Goal: Task Accomplishment & Management: Use online tool/utility

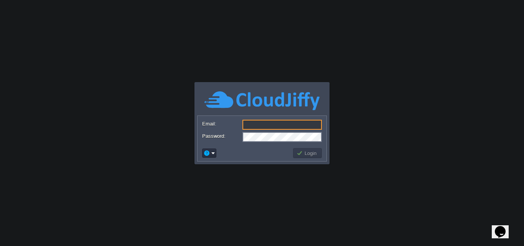
click at [254, 125] on input "Email:" at bounding box center [282, 125] width 79 height 10
paste input "[DOMAIN_NAME][EMAIL_ADDRESS][DOMAIN_NAME]"
type input "[DOMAIN_NAME][EMAIL_ADDRESS][DOMAIN_NAME]"
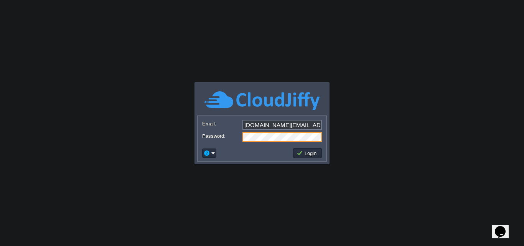
click at [303, 154] on button "Login" at bounding box center [308, 153] width 22 height 7
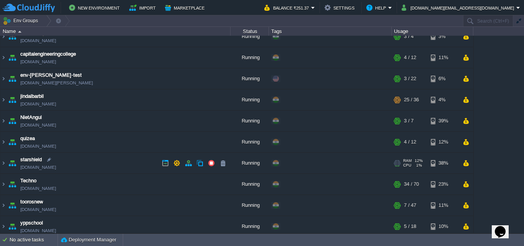
scroll to position [14, 0]
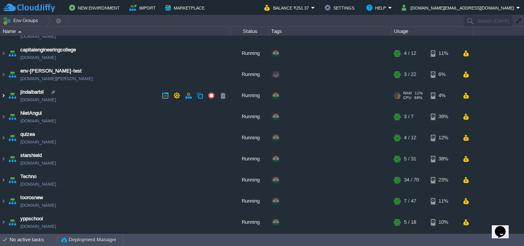
click at [1, 94] on img at bounding box center [3, 95] width 6 height 21
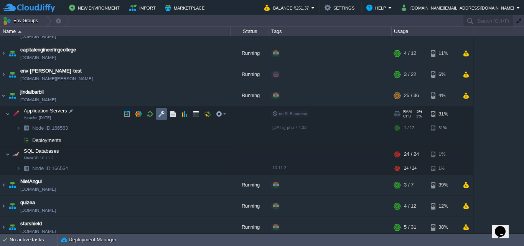
click at [163, 115] on button "button" at bounding box center [161, 114] width 7 height 7
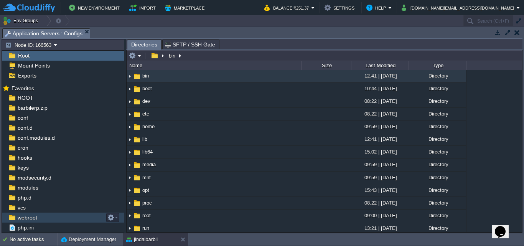
click at [33, 219] on span "webroot" at bounding box center [27, 217] width 22 height 7
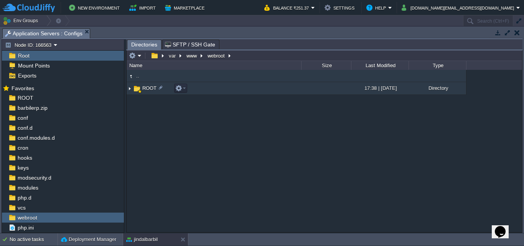
click at [129, 88] on img at bounding box center [130, 89] width 6 height 12
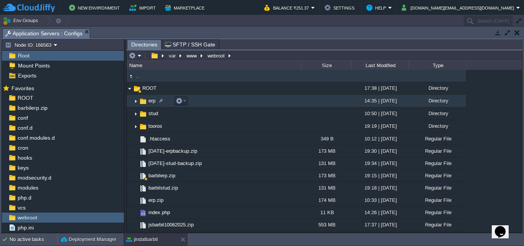
click at [136, 102] on img at bounding box center [136, 101] width 6 height 12
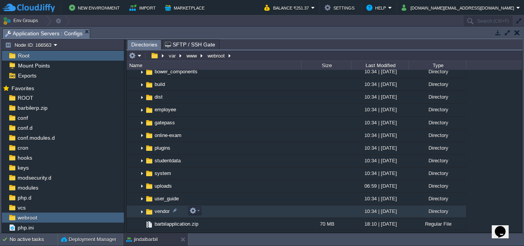
scroll to position [38, 0]
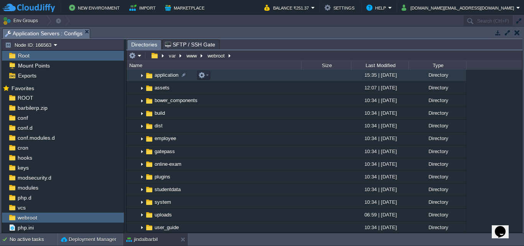
click at [142, 76] on img at bounding box center [142, 75] width 6 height 12
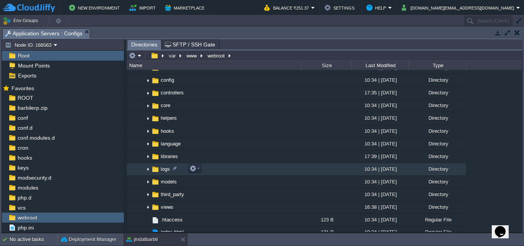
scroll to position [77, 0]
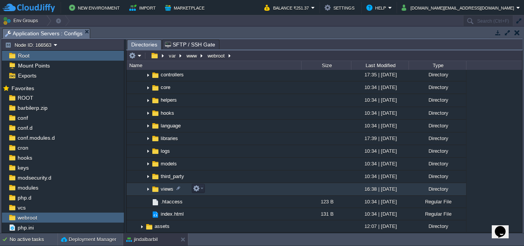
click at [148, 190] on img at bounding box center [148, 190] width 6 height 12
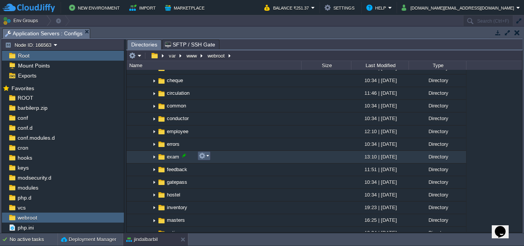
scroll to position [269, 0]
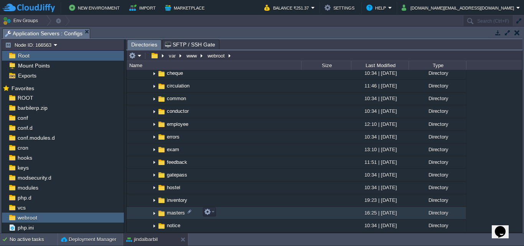
click at [155, 214] on img at bounding box center [154, 213] width 6 height 12
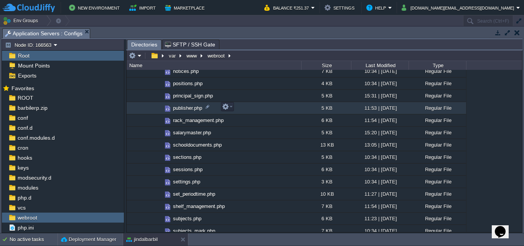
scroll to position [1152, 0]
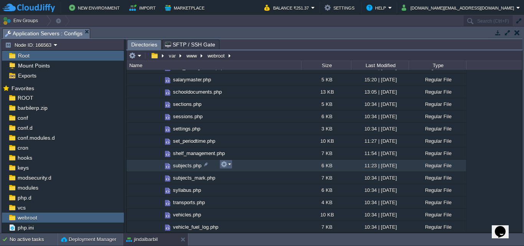
click at [230, 165] on em at bounding box center [226, 164] width 10 height 7
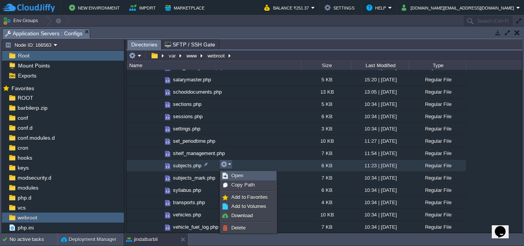
click at [235, 176] on span "Open" at bounding box center [237, 176] width 12 height 6
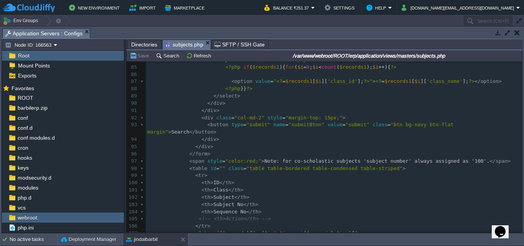
scroll to position [0, 0]
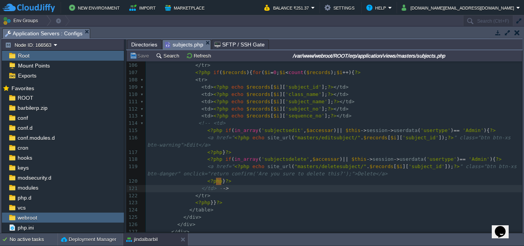
type textarea "-->"
drag, startPoint x: 223, startPoint y: 182, endPoint x: 215, endPoint y: 182, distance: 8.1
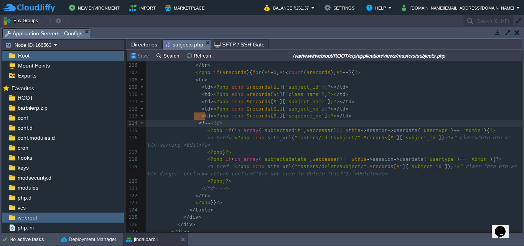
type textarea "<!--"
drag, startPoint x: 193, startPoint y: 116, endPoint x: 207, endPoint y: 116, distance: 13.8
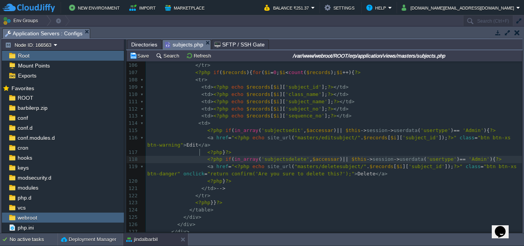
click at [201, 154] on div "xxxxxxxxxx <?php $this -> load -> view ( "common/meta" ); ?> 89 </ select > 90 …" at bounding box center [334, 120] width 377 height 376
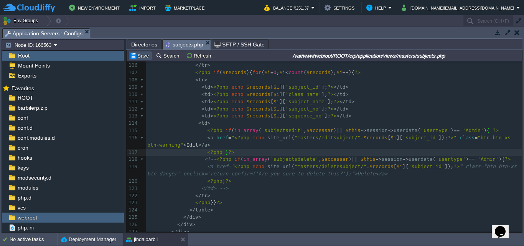
click at [142, 58] on button "Save" at bounding box center [140, 55] width 21 height 7
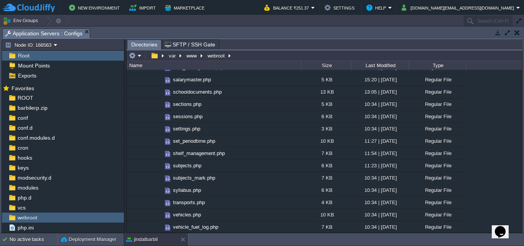
click at [515, 33] on button "button" at bounding box center [517, 32] width 5 height 7
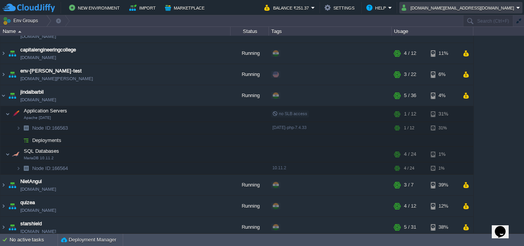
click at [472, 8] on button "[DOMAIN_NAME][EMAIL_ADDRESS][DOMAIN_NAME]" at bounding box center [459, 7] width 115 height 9
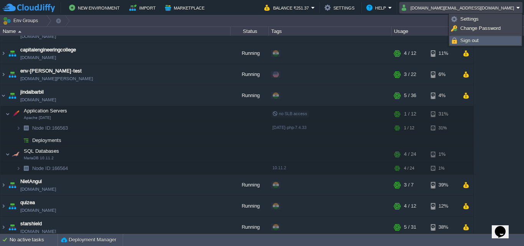
click at [472, 39] on span "Sign out" at bounding box center [470, 41] width 18 height 6
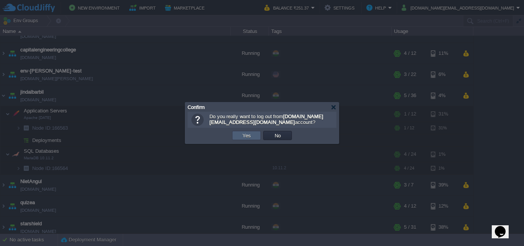
click at [251, 136] on button "Yes" at bounding box center [246, 135] width 13 height 7
